Goal: Transaction & Acquisition: Purchase product/service

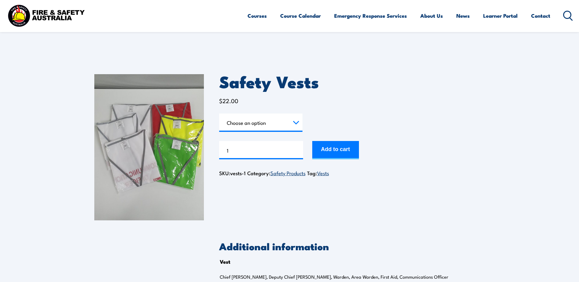
click at [26, 14] on img at bounding box center [46, 15] width 80 height 26
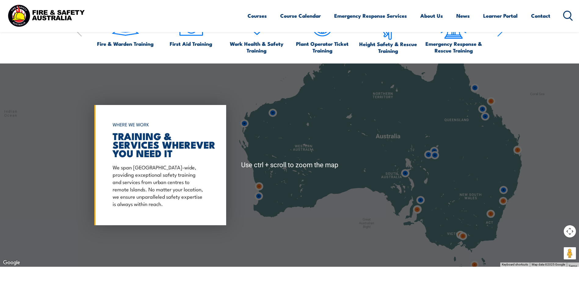
scroll to position [489, 0]
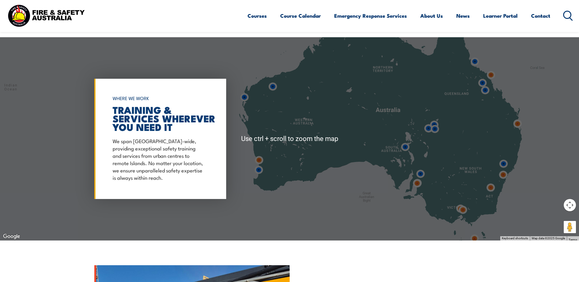
click at [417, 182] on img at bounding box center [417, 183] width 11 height 11
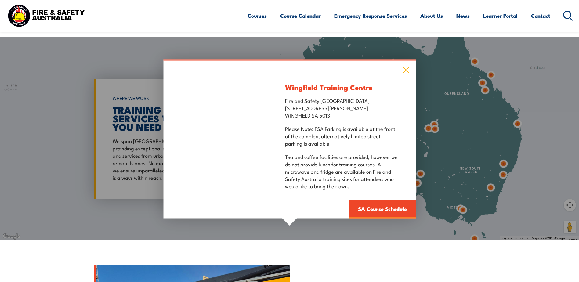
click at [406, 70] on icon at bounding box center [406, 70] width 7 height 7
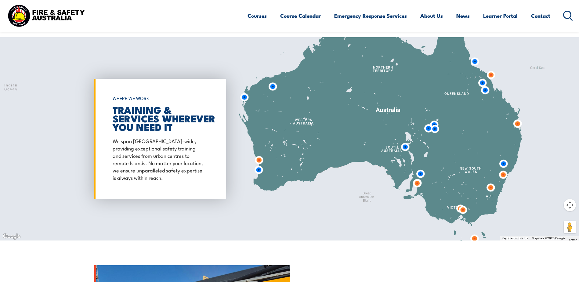
click at [421, 172] on img at bounding box center [420, 173] width 11 height 11
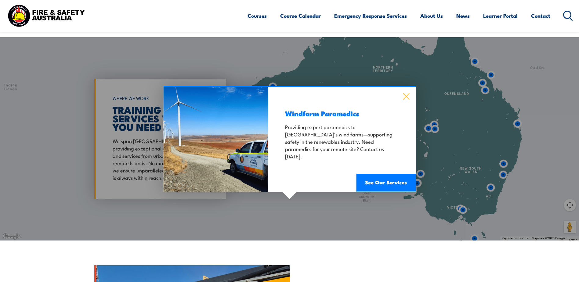
click at [407, 95] on icon at bounding box center [406, 96] width 7 height 7
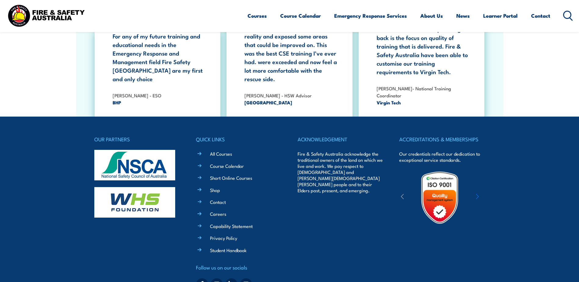
scroll to position [1100, 0]
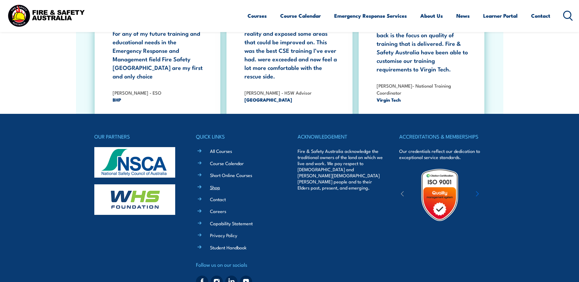
click at [218, 184] on link "Shop" at bounding box center [215, 187] width 10 height 6
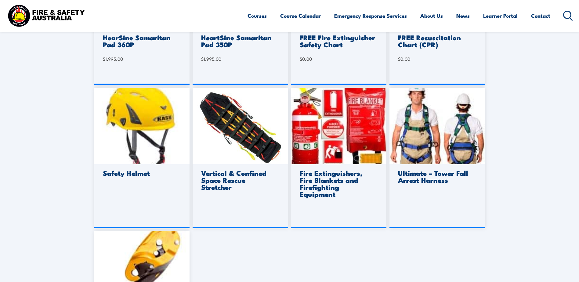
scroll to position [428, 0]
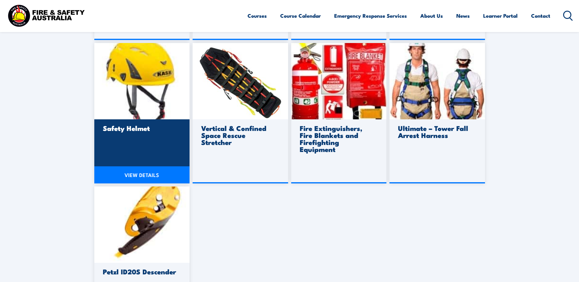
click at [116, 139] on div "Safety Helmet" at bounding box center [142, 151] width 96 height 64
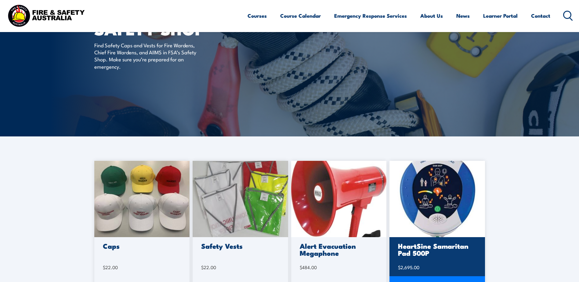
scroll to position [0, 0]
